Goal: Navigation & Orientation: Find specific page/section

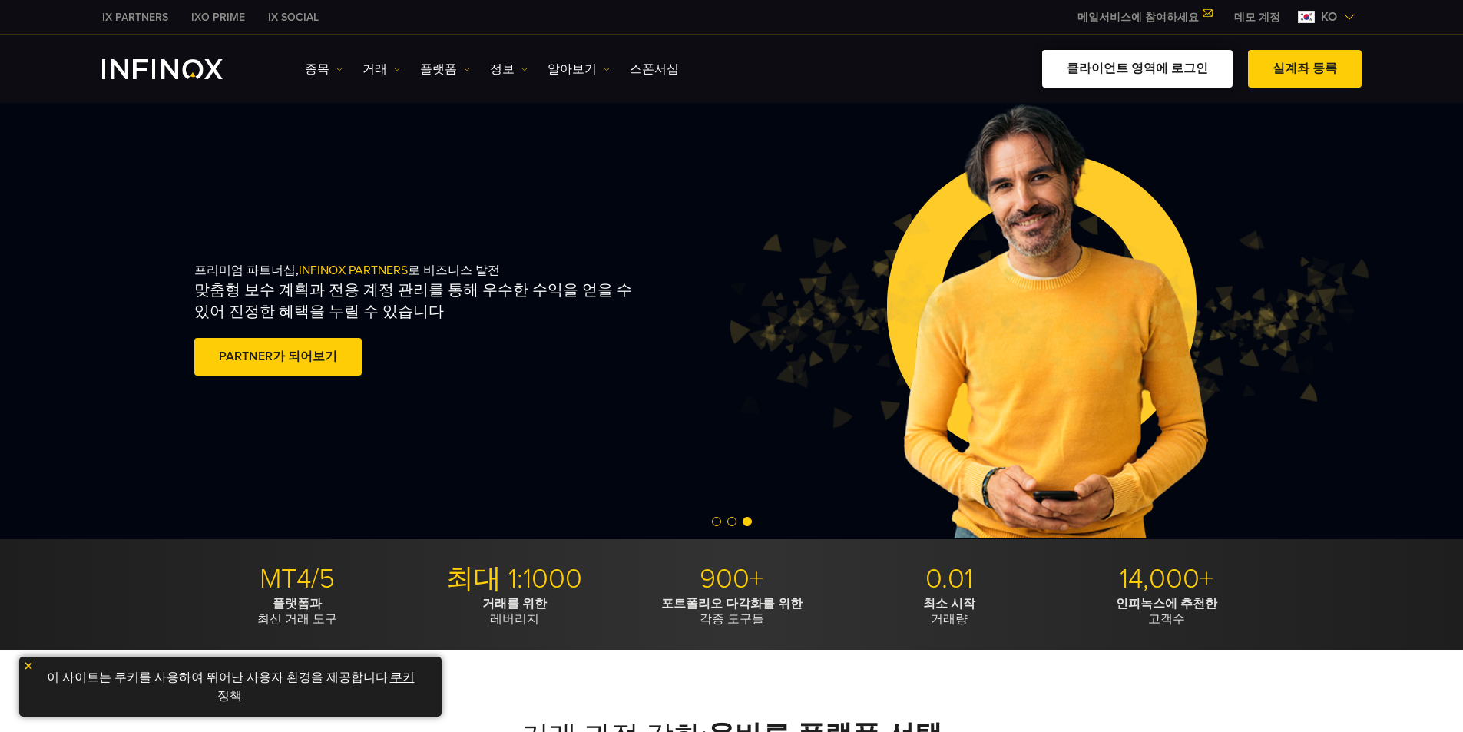
click at [1175, 74] on link "클라이언트 영역에 로그인" at bounding box center [1137, 69] width 190 height 38
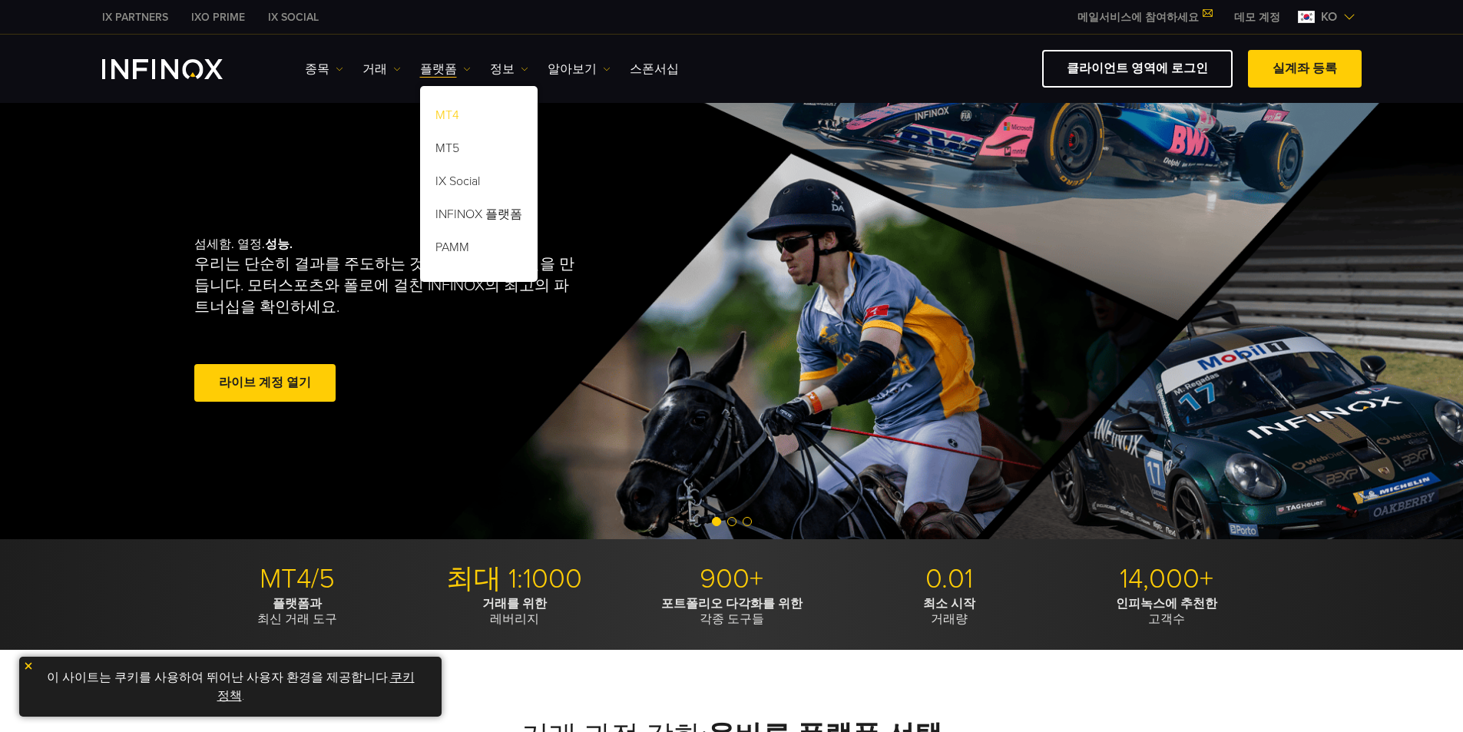
click at [442, 114] on link "MT4" at bounding box center [478, 117] width 117 height 33
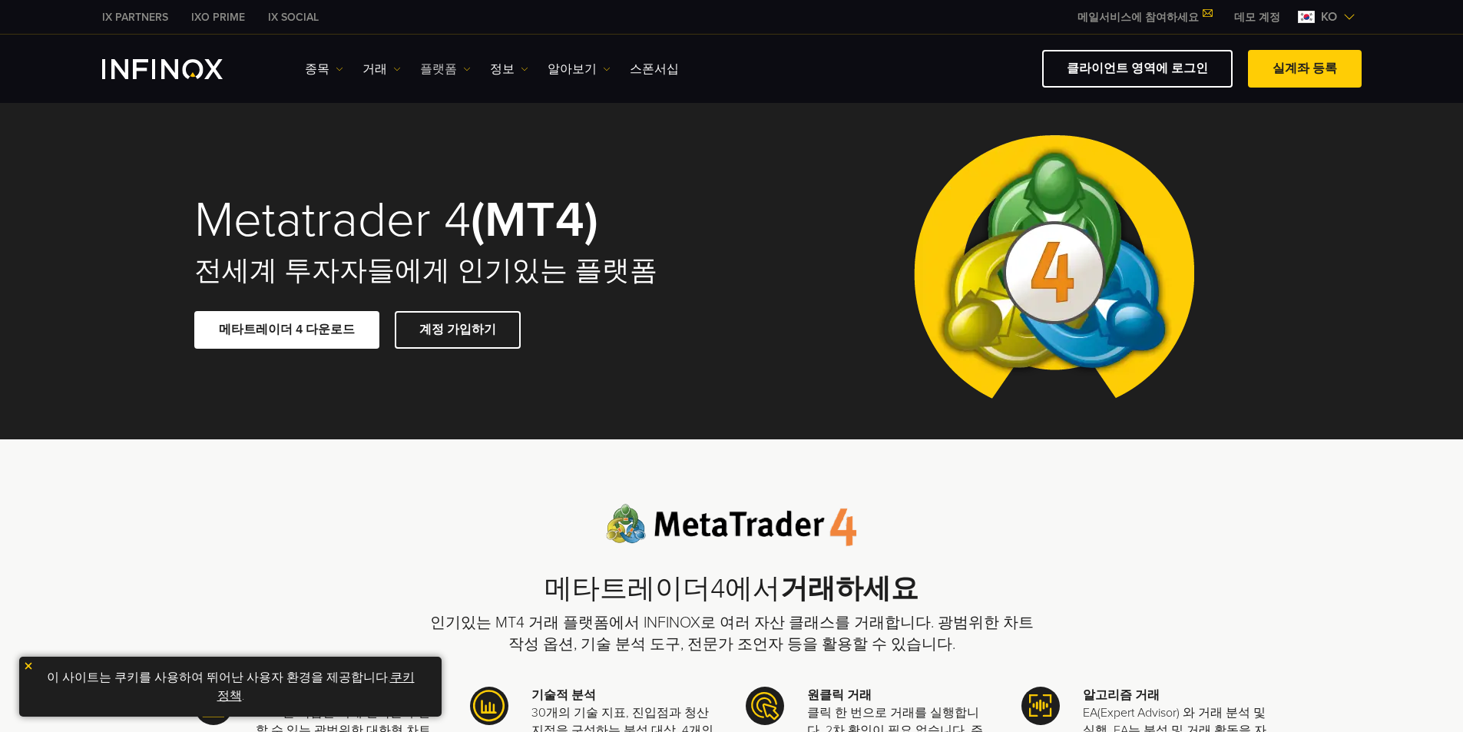
click at [443, 71] on link "플랫폼" at bounding box center [445, 69] width 51 height 18
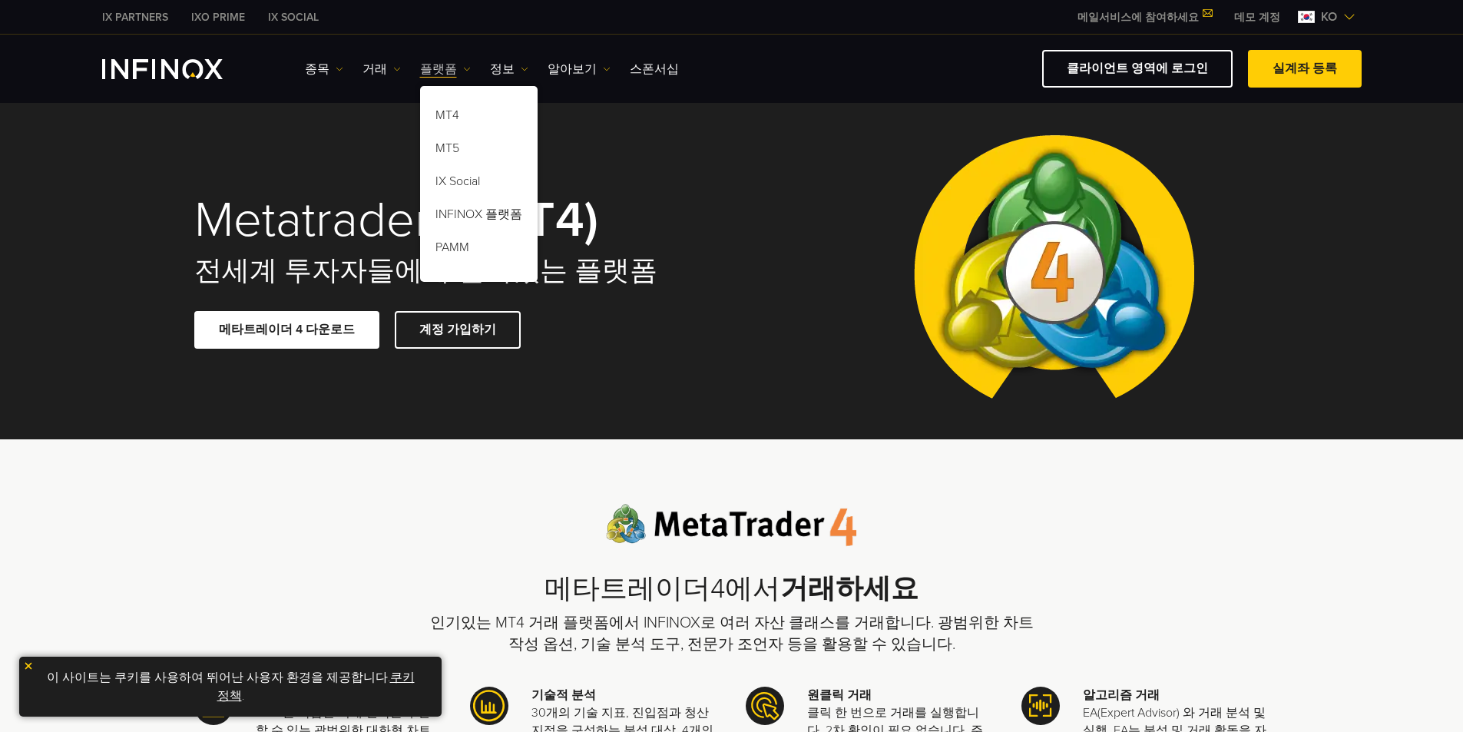
click at [442, 69] on link "플랫폼" at bounding box center [445, 69] width 51 height 18
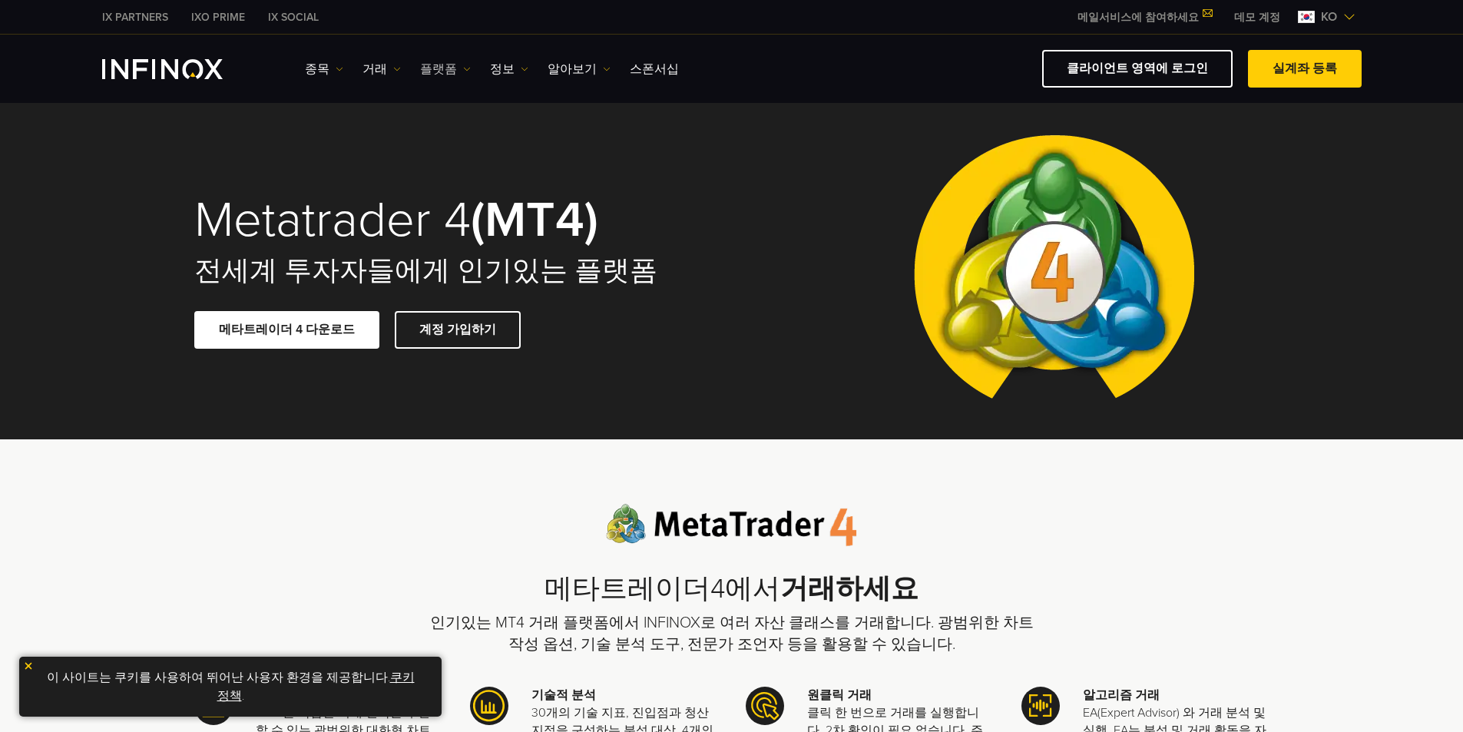
click at [442, 69] on link "플랫폼" at bounding box center [445, 69] width 51 height 18
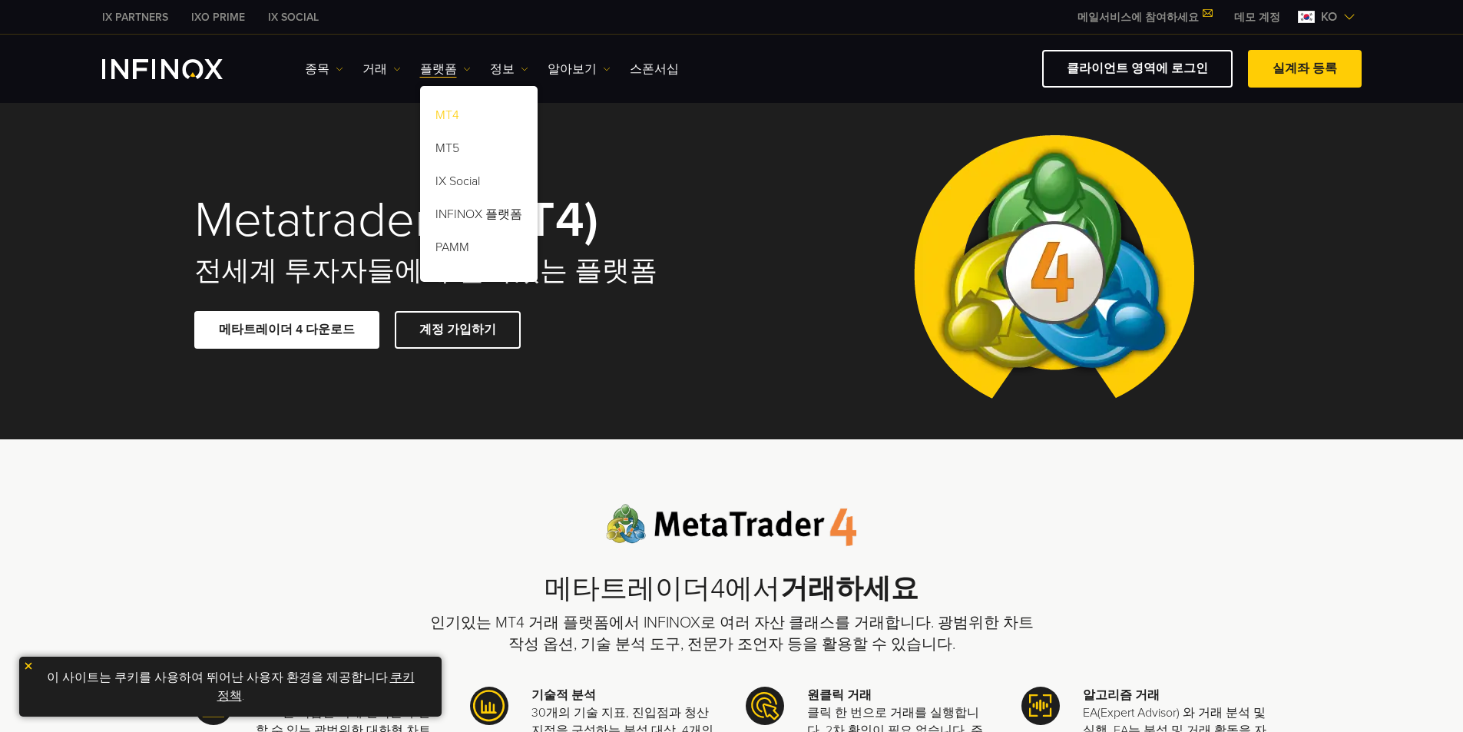
click at [458, 113] on link "MT4" at bounding box center [478, 117] width 117 height 33
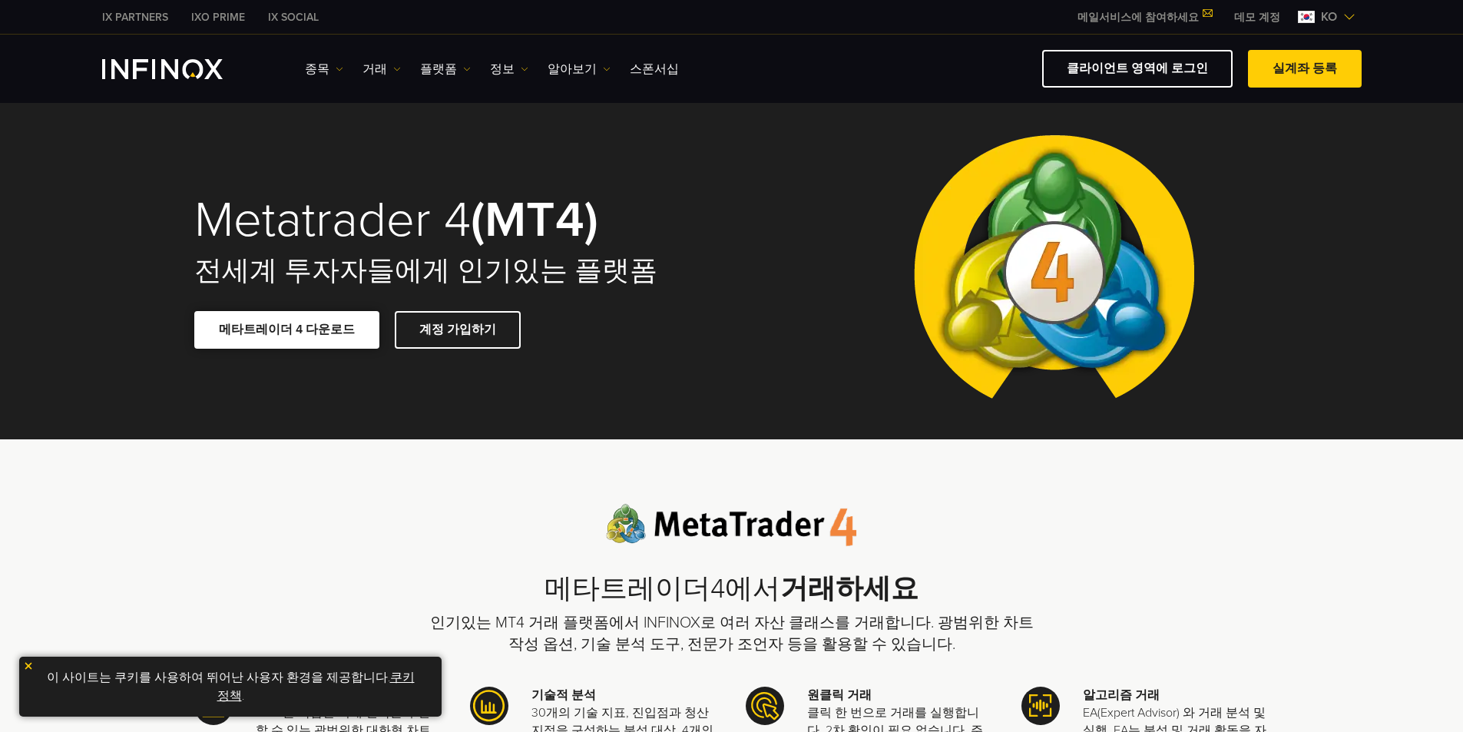
click at [286, 329] on span at bounding box center [286, 329] width 0 height 0
